Goal: Use online tool/utility: Utilize a website feature to perform a specific function

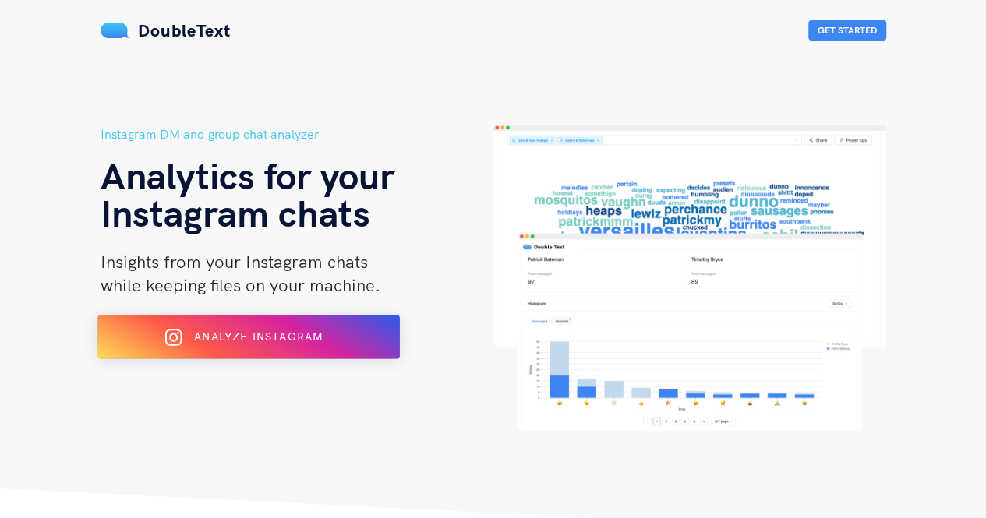
click at [215, 337] on span "Analyze Instagram" at bounding box center [258, 337] width 129 height 14
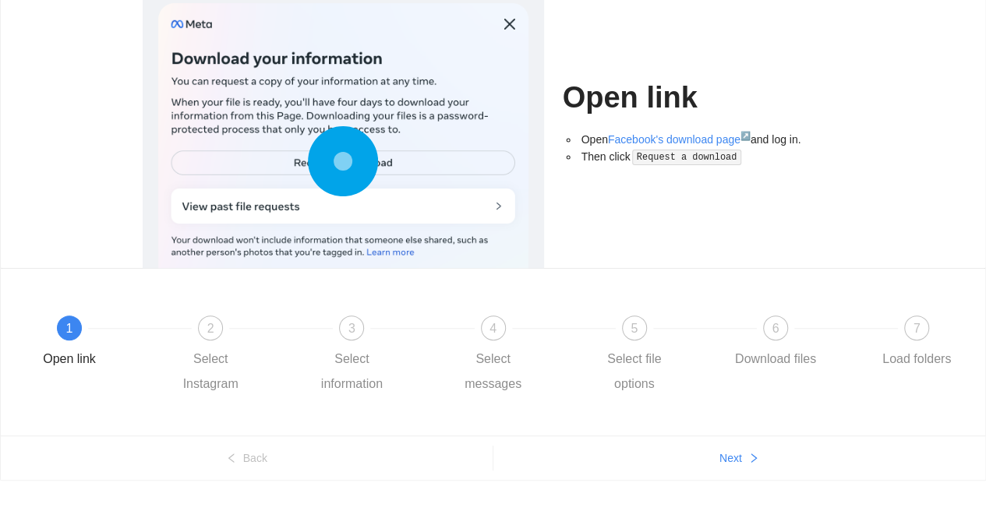
scroll to position [135, 0]
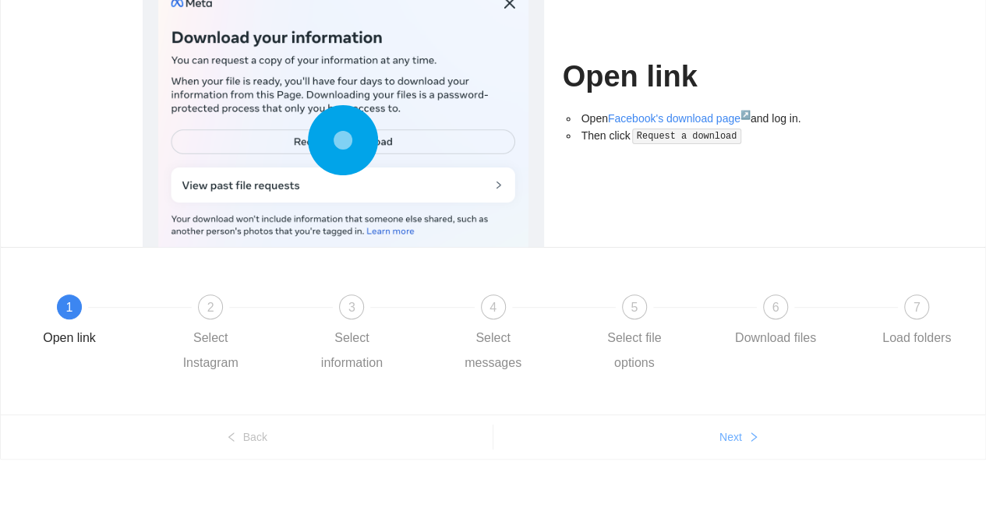
click at [748, 446] on button "Next" at bounding box center [740, 437] width 493 height 25
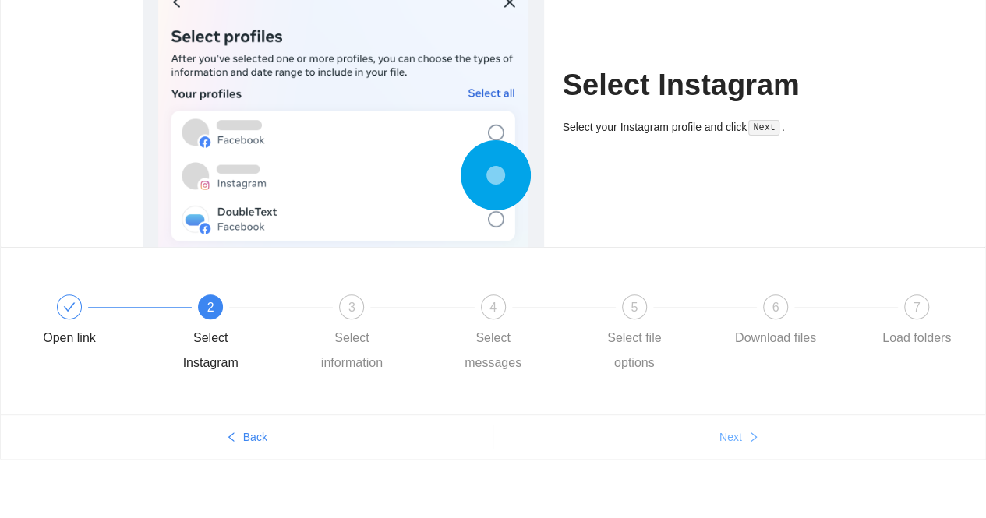
click at [740, 436] on span "Next" at bounding box center [731, 437] width 23 height 17
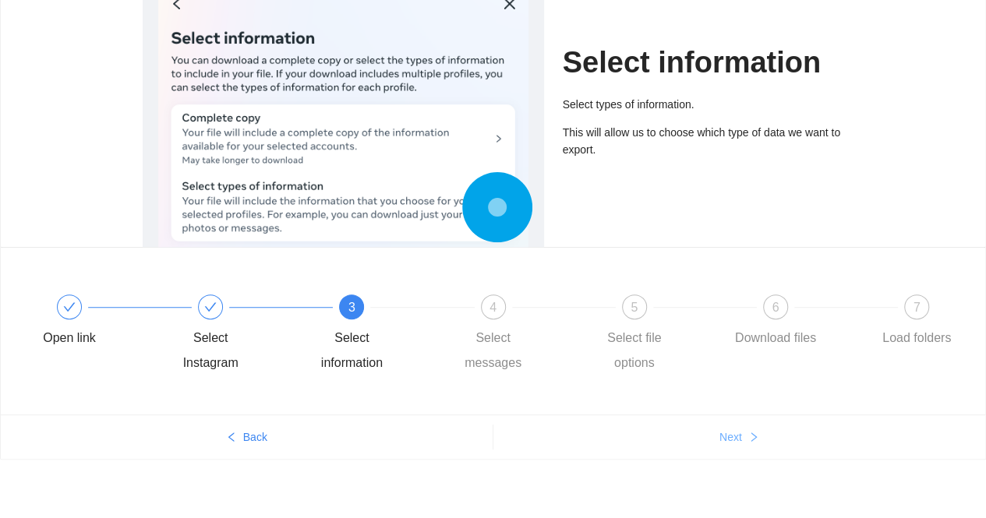
click at [740, 436] on span "Next" at bounding box center [731, 437] width 23 height 17
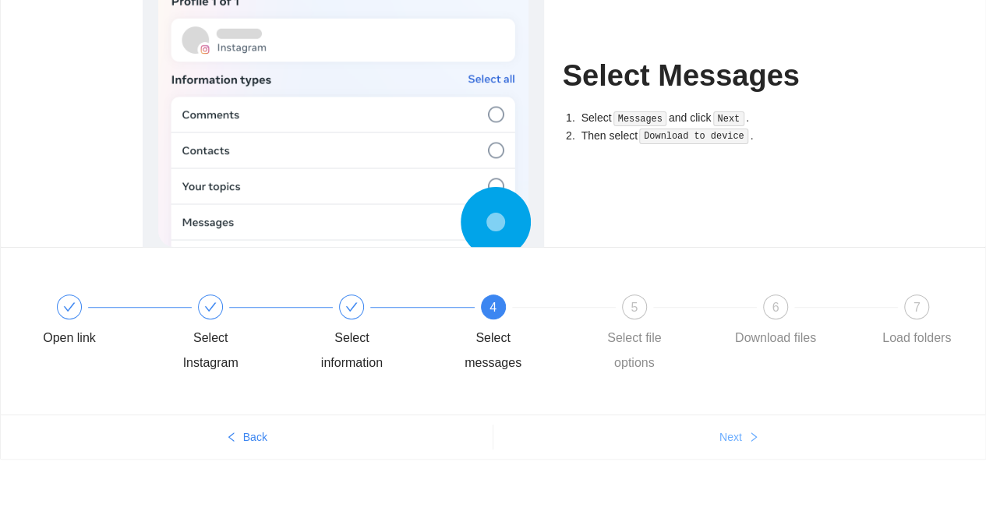
click at [740, 436] on span "Next" at bounding box center [731, 437] width 23 height 17
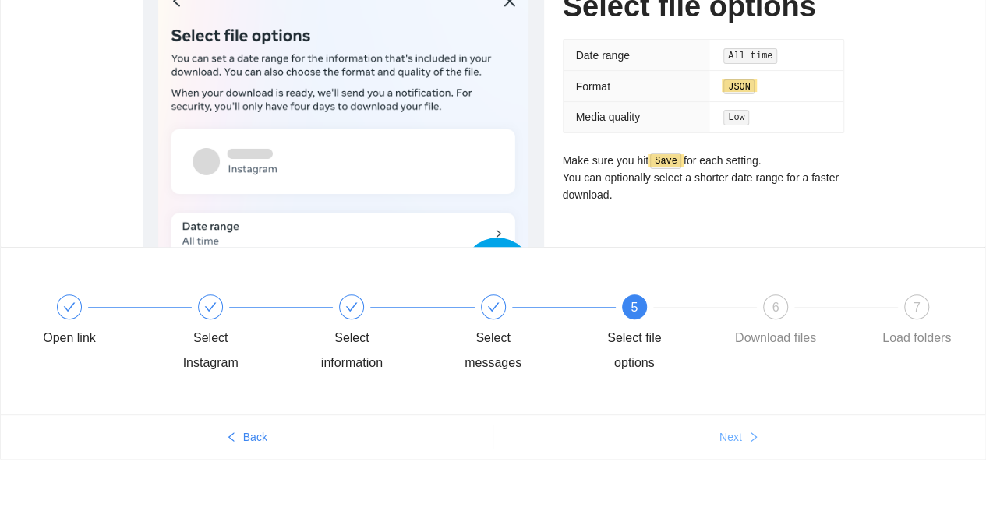
click at [740, 436] on span "Next" at bounding box center [731, 437] width 23 height 17
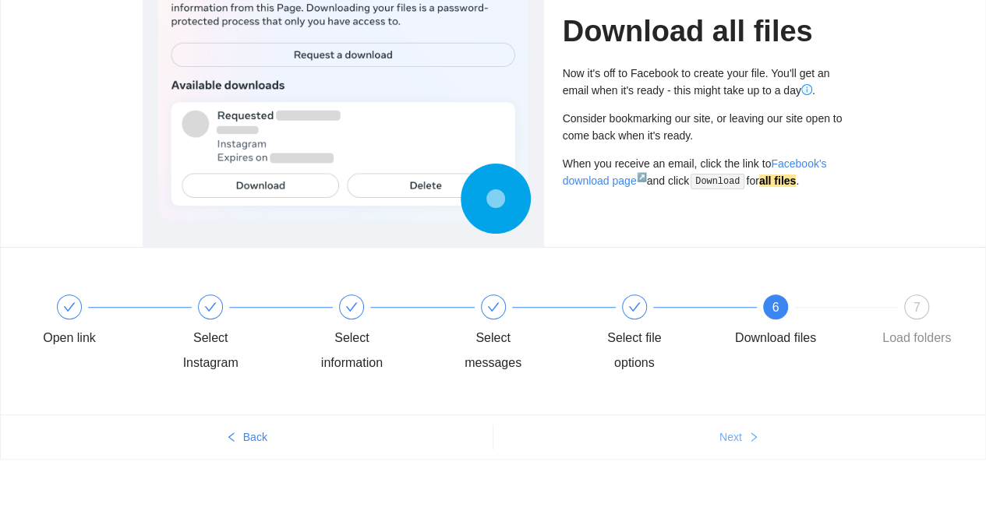
click at [740, 436] on span "Next" at bounding box center [731, 437] width 23 height 17
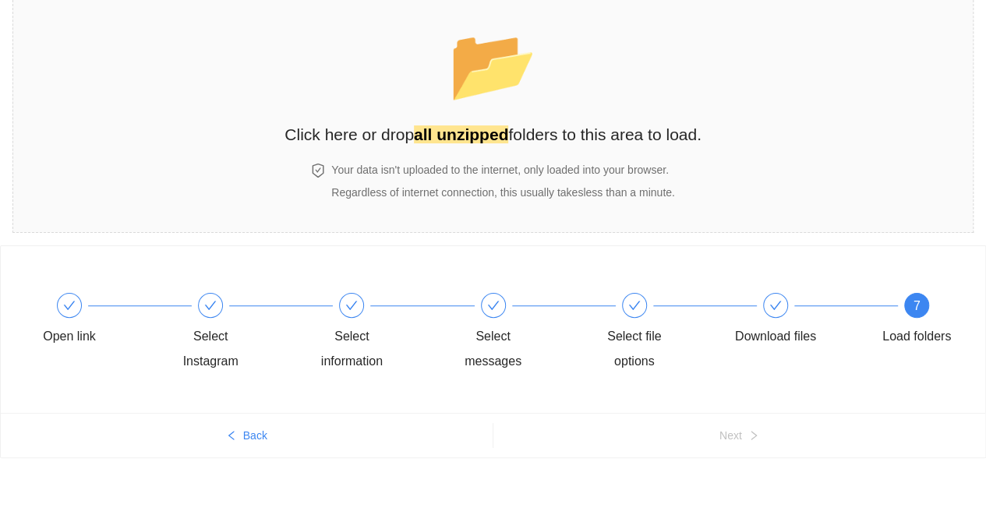
scroll to position [69, 0]
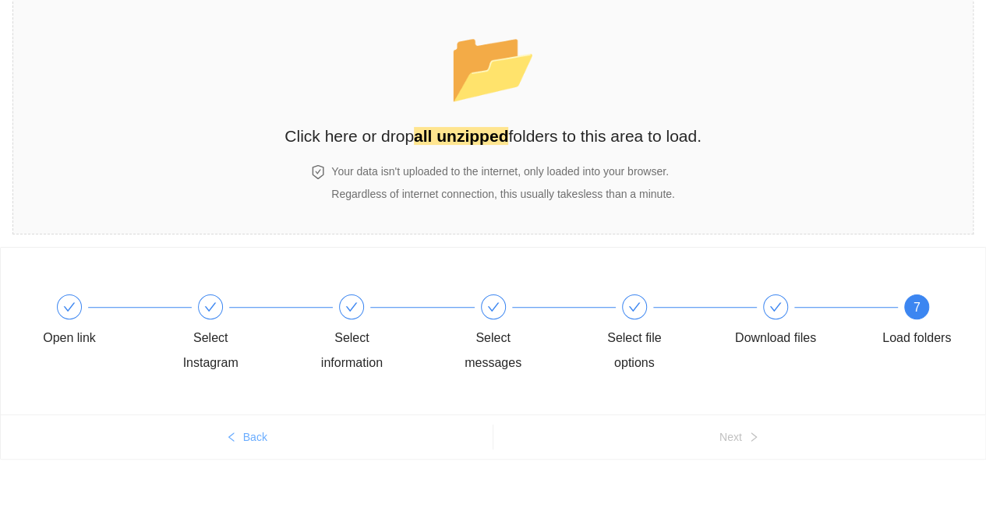
click at [248, 439] on span "Back" at bounding box center [255, 437] width 24 height 17
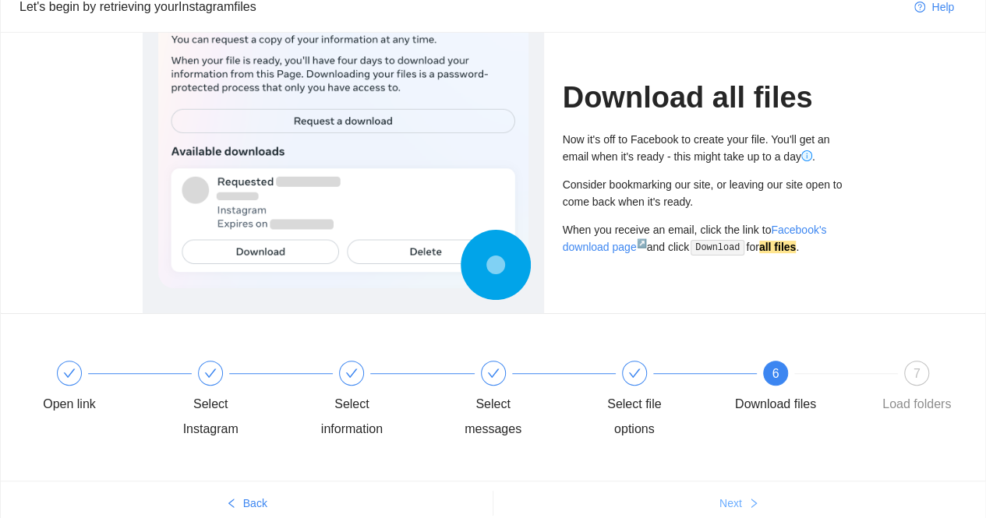
click at [739, 497] on span "Next" at bounding box center [731, 503] width 23 height 17
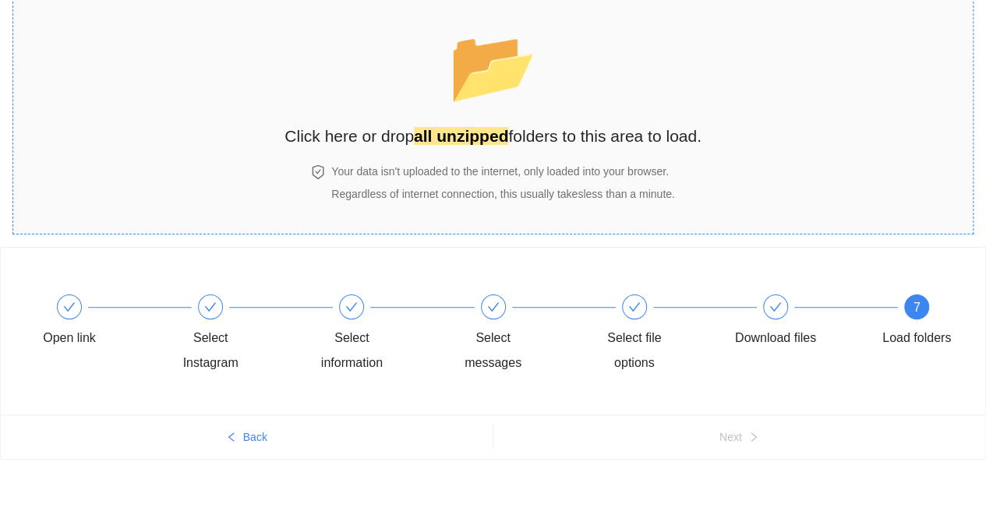
scroll to position [0, 0]
